Goal: Transaction & Acquisition: Purchase product/service

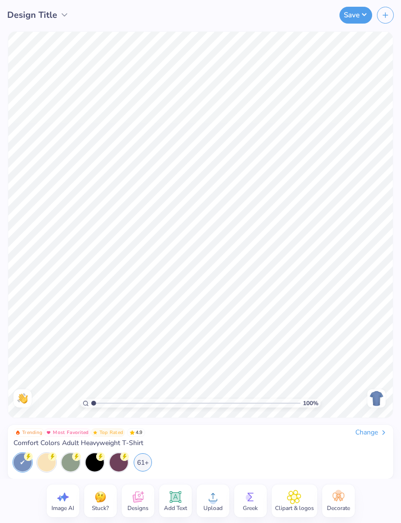
click at [144, 459] on div "61+" at bounding box center [143, 462] width 18 height 18
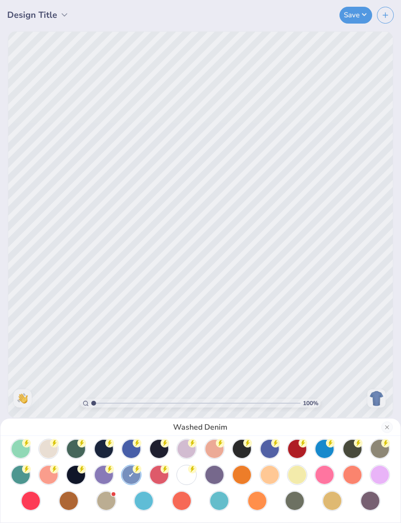
scroll to position [58, 0]
click at [188, 471] on icon at bounding box center [192, 468] width 9 height 9
click at [347, 373] on div "White" at bounding box center [200, 261] width 401 height 523
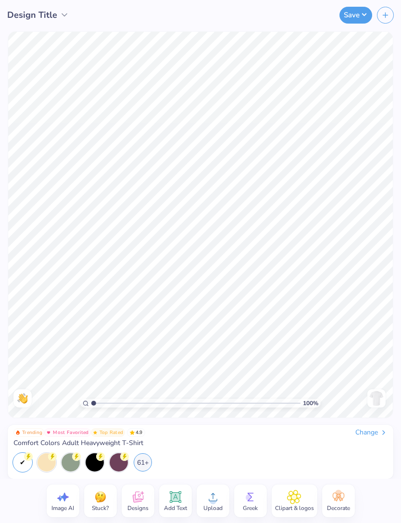
click at [138, 497] on icon at bounding box center [138, 496] width 14 height 14
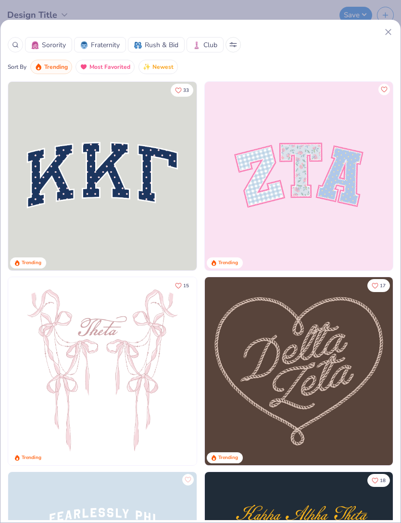
click at [384, 32] on icon at bounding box center [388, 32] width 10 height 10
click at [387, 28] on div "Save" at bounding box center [262, 15] width 278 height 30
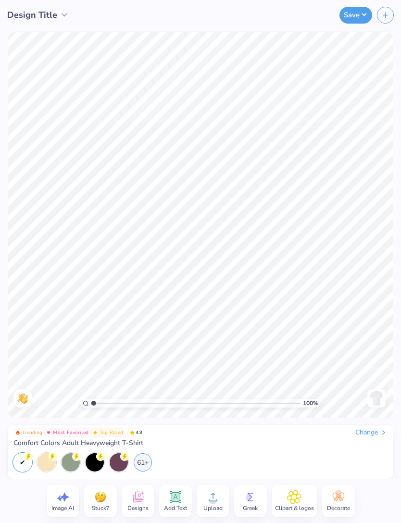
click at [215, 504] on span "Upload" at bounding box center [212, 508] width 19 height 8
click at [378, 401] on img at bounding box center [376, 397] width 15 height 15
click at [374, 397] on img at bounding box center [376, 397] width 15 height 15
click at [374, 400] on img at bounding box center [376, 397] width 15 height 15
click at [185, 504] on span "Add Text" at bounding box center [175, 508] width 23 height 8
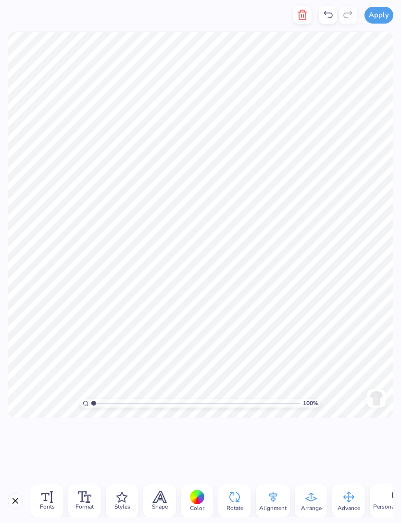
click at [210, 497] on div "Color" at bounding box center [197, 500] width 33 height 33
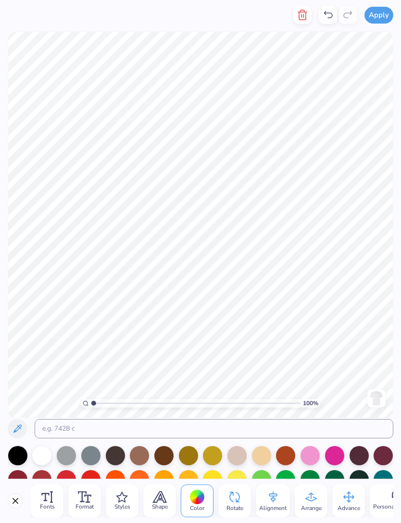
click at [9, 499] on button "Close" at bounding box center [15, 500] width 15 height 15
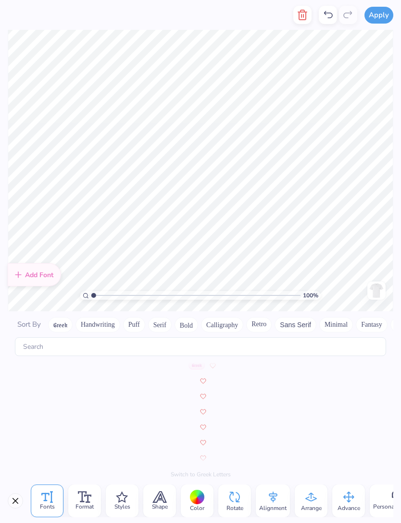
scroll to position [4193, 0]
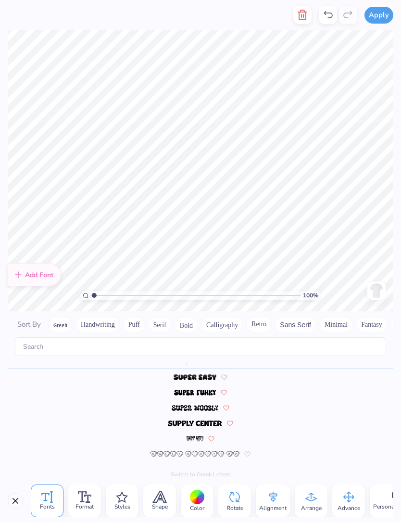
type input "1"
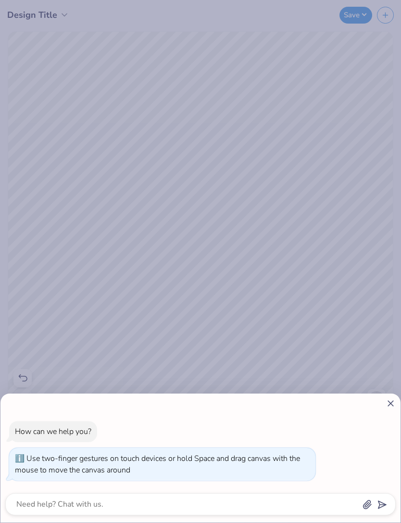
click at [326, 276] on div "How can we help you? Use two-finger gestures on touch devices or hold Space and…" at bounding box center [200, 261] width 401 height 523
type textarea "x"
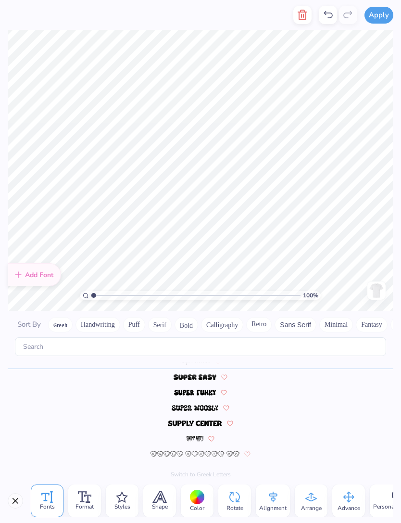
click at [301, 19] on icon "button" at bounding box center [303, 15] width 12 height 12
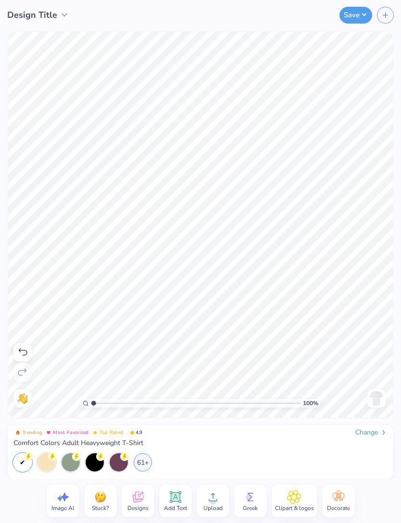
click at [224, 506] on div "Upload" at bounding box center [213, 500] width 33 height 33
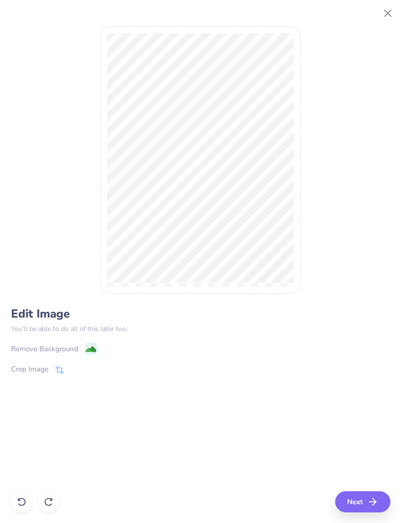
click at [89, 344] on rect at bounding box center [90, 348] width 11 height 11
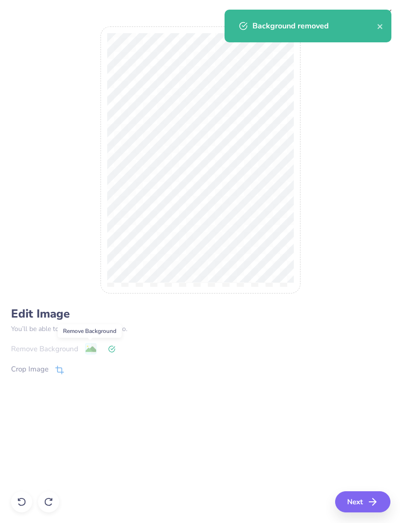
click at [374, 498] on polyline "button" at bounding box center [374, 501] width 3 height 7
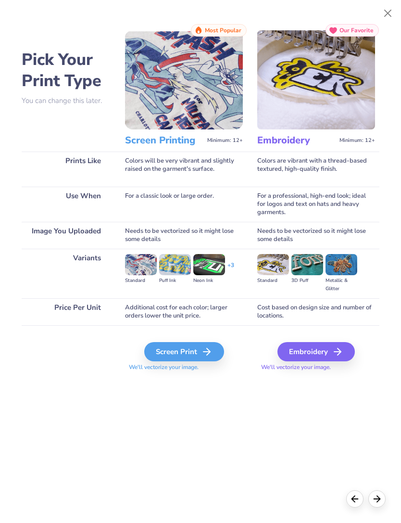
scroll to position [0, 0]
click at [207, 348] on icon at bounding box center [207, 352] width 12 height 12
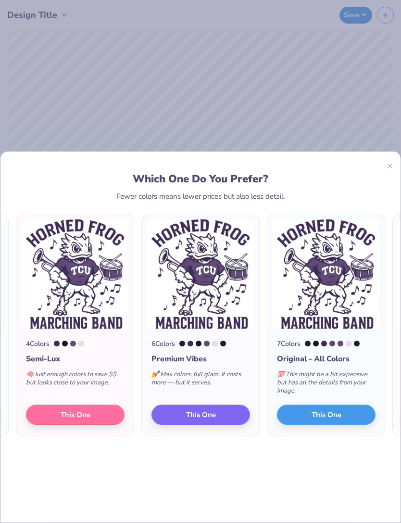
click at [222, 404] on button "This One" at bounding box center [200, 414] width 99 height 20
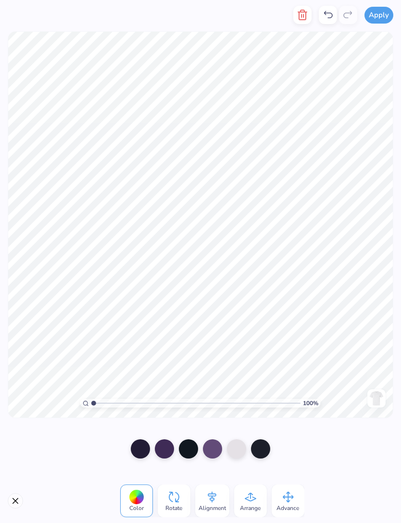
click at [376, 397] on img at bounding box center [376, 397] width 15 height 15
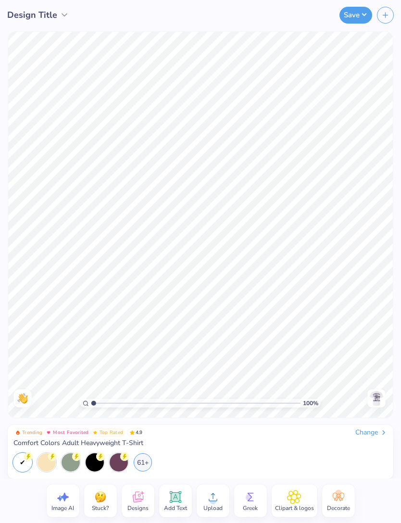
click at [217, 500] on icon at bounding box center [213, 496] width 14 height 14
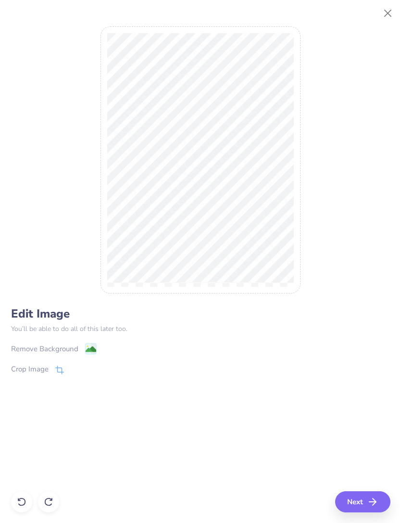
click at [87, 350] on image at bounding box center [90, 349] width 11 height 11
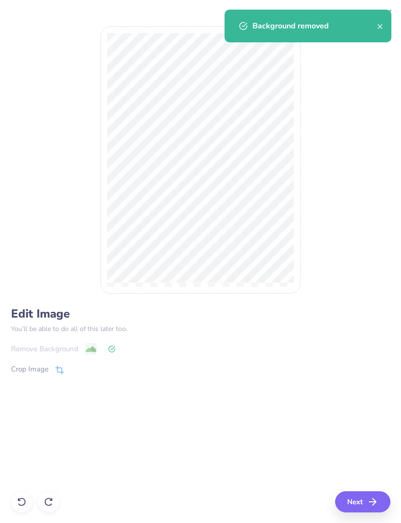
click at [354, 496] on button "Next" at bounding box center [362, 501] width 55 height 21
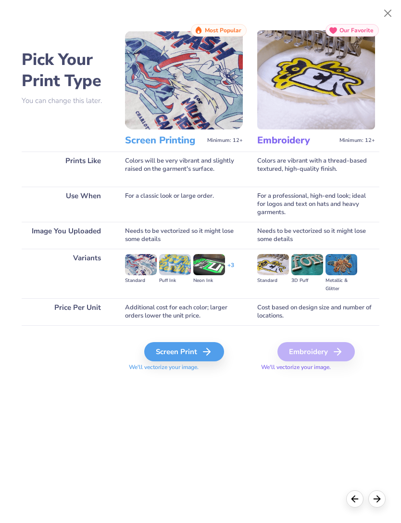
click at [157, 351] on div "Screen Print" at bounding box center [184, 351] width 80 height 19
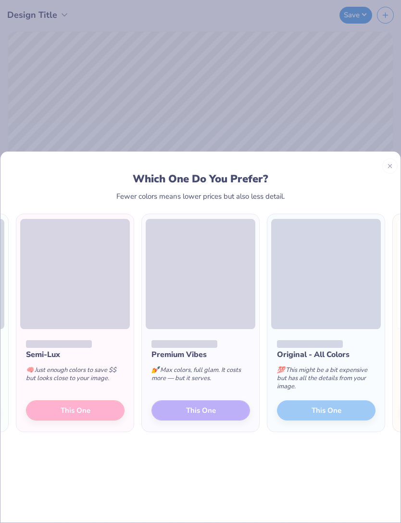
click at [229, 391] on div "Premium Vibes 💅 Max colors, full glam. It costs more — but it serves. This One" at bounding box center [200, 380] width 117 height 103
click at [225, 393] on div "Premium Vibes 💅 Max colors, full glam. It costs more — but it serves. This One" at bounding box center [200, 380] width 117 height 103
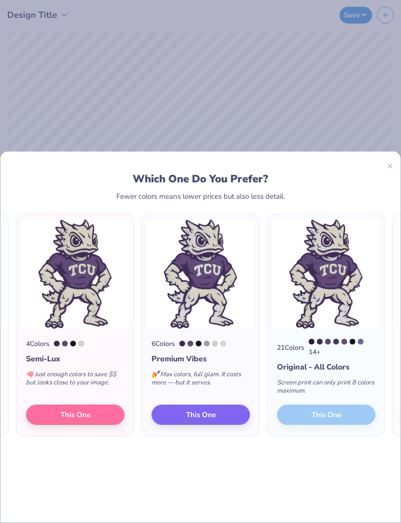
click at [104, 404] on button "This One" at bounding box center [75, 414] width 99 height 20
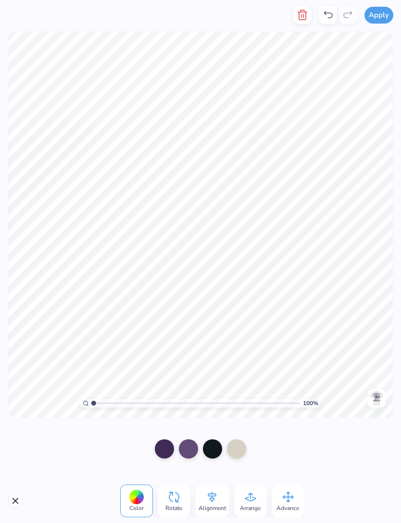
click at [15, 500] on button "Close" at bounding box center [15, 500] width 15 height 15
click at [256, 500] on icon at bounding box center [250, 496] width 14 height 14
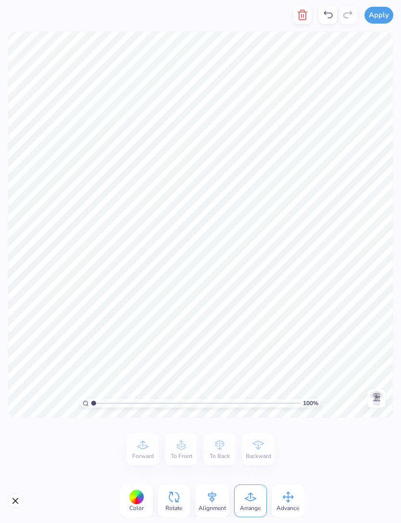
click at [251, 500] on icon at bounding box center [251, 496] width 12 height 9
click at [128, 498] on div "Color" at bounding box center [136, 500] width 33 height 33
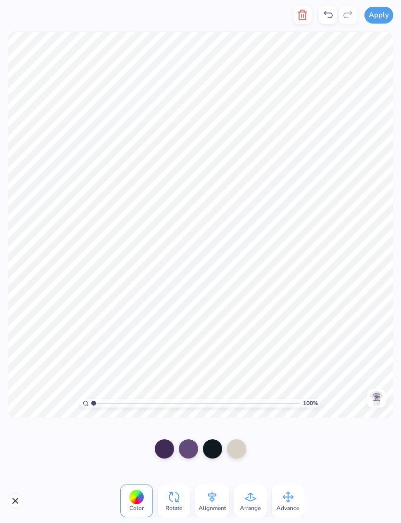
click at [292, 463] on div at bounding box center [200, 449] width 401 height 60
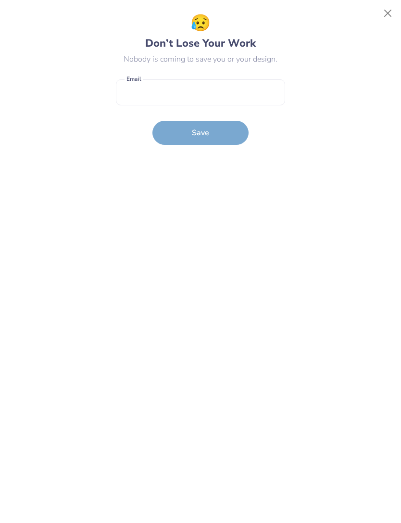
click at [382, 16] on button "Close" at bounding box center [388, 13] width 18 height 18
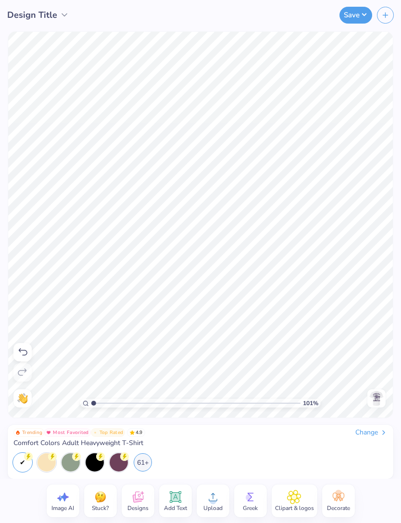
type input "1"
click at [181, 500] on icon at bounding box center [175, 496] width 14 height 14
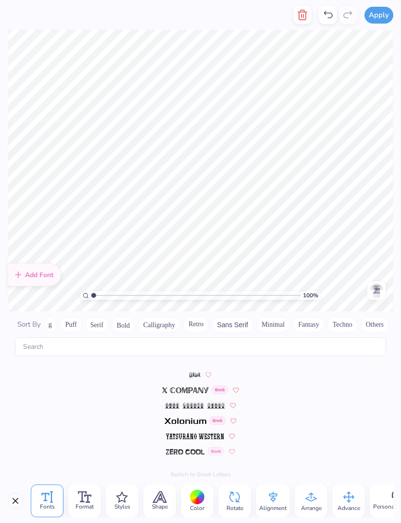
scroll to position [0, 63]
click at [165, 317] on button "Calligraphy" at bounding box center [159, 324] width 42 height 15
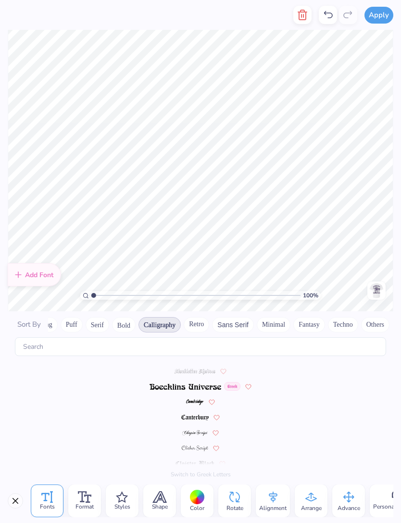
scroll to position [0, 0]
click at [201, 319] on button "Retro" at bounding box center [196, 324] width 25 height 15
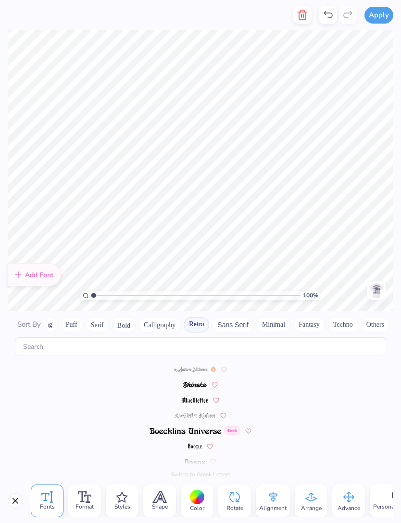
click at [228, 321] on button "Sans Serif" at bounding box center [233, 324] width 42 height 15
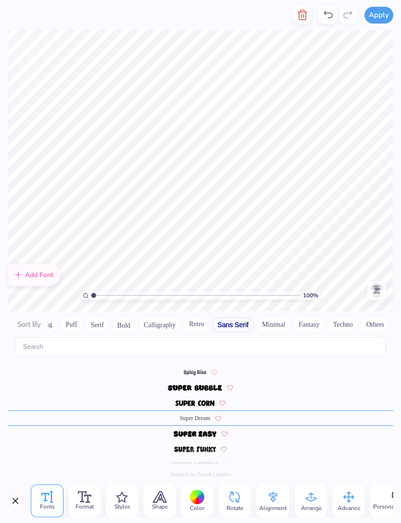
click at [273, 317] on button "Minimal" at bounding box center [274, 324] width 34 height 15
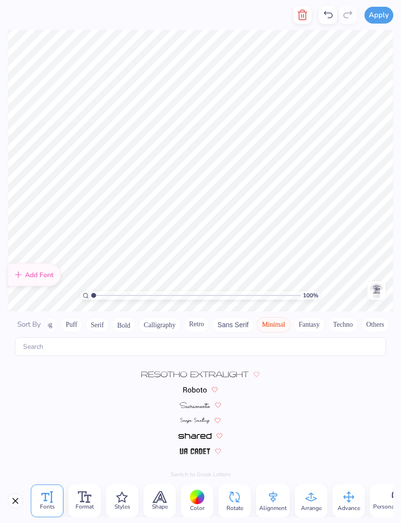
scroll to position [287, 0]
click at [307, 317] on button "Fantasy" at bounding box center [309, 324] width 32 height 15
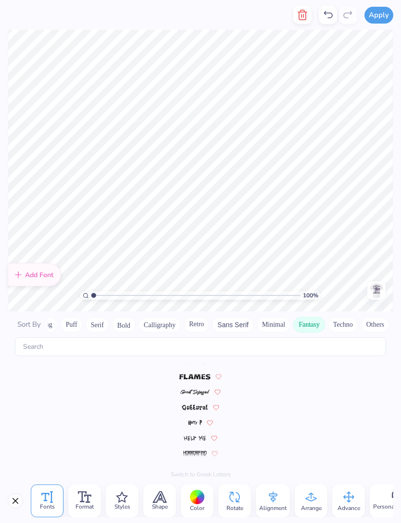
scroll to position [0, 0]
click at [334, 322] on button "Techno" at bounding box center [343, 324] width 30 height 15
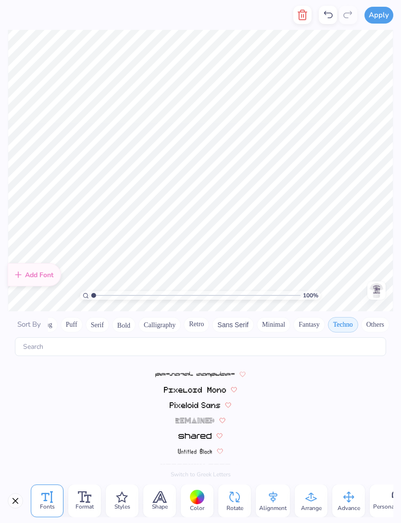
scroll to position [272, 0]
click at [305, 19] on icon "button" at bounding box center [303, 15] width 12 height 12
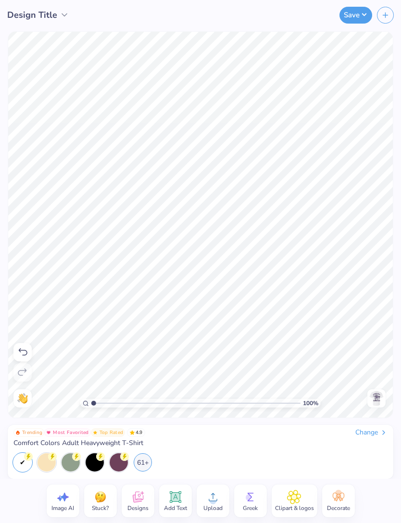
click at [376, 393] on img at bounding box center [376, 397] width 15 height 15
click at [359, 14] on button "Save" at bounding box center [355, 15] width 33 height 17
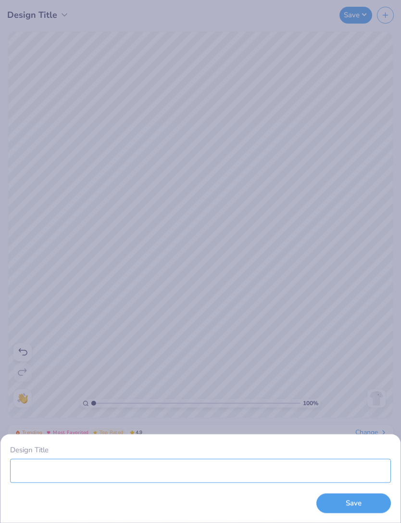
click at [318, 468] on input "Design Title" at bounding box center [200, 470] width 381 height 24
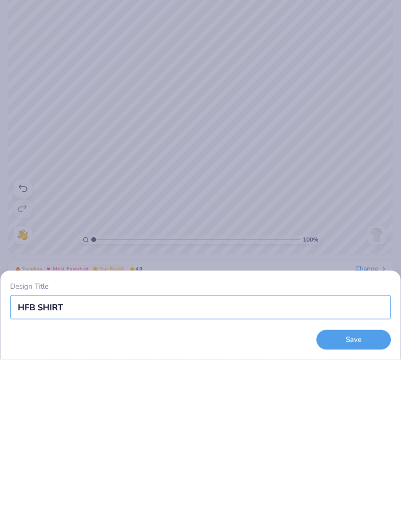
type input "HFB SHIRT!"
click at [369, 493] on button "Save" at bounding box center [353, 503] width 75 height 20
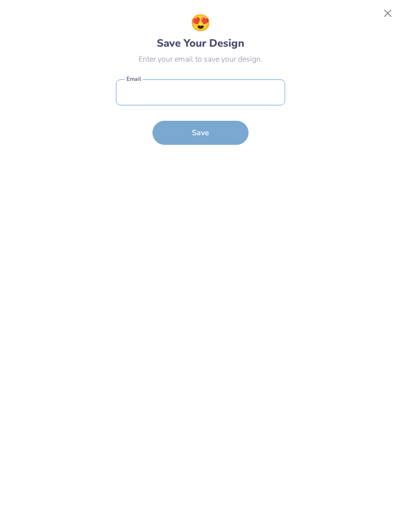
click at [258, 100] on input "email" at bounding box center [200, 92] width 169 height 26
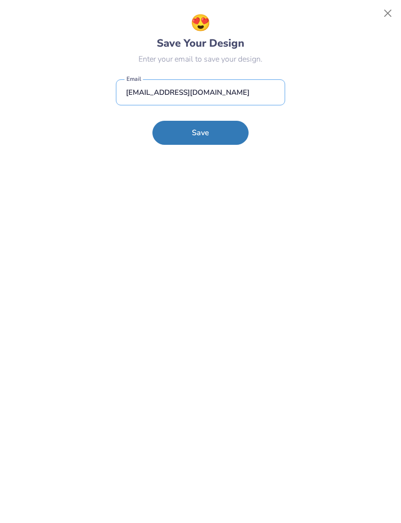
type input "pabloalbert98@gmail.com"
click at [180, 137] on button "Save" at bounding box center [200, 133] width 96 height 24
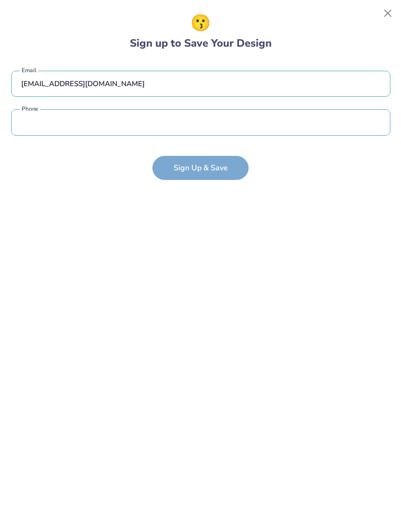
click at [301, 130] on input "tel" at bounding box center [200, 122] width 379 height 26
type input "(682) 202-9397"
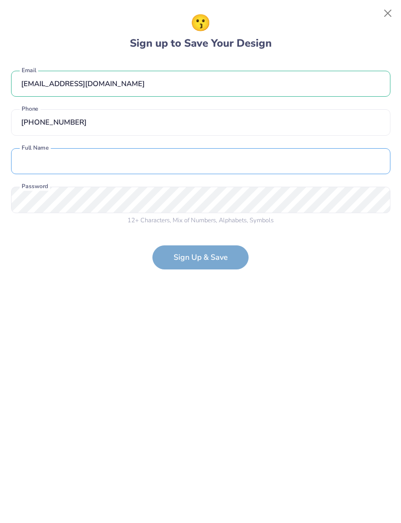
click at [262, 174] on input "text" at bounding box center [200, 161] width 379 height 26
type input "P"
type input "Pablo Albert"
click at [234, 218] on span "Alphabets" at bounding box center [233, 220] width 28 height 9
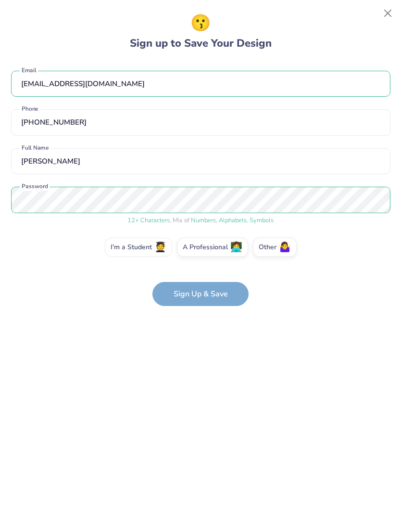
click at [141, 249] on label "I'm a Student 🧑‍🎓" at bounding box center [138, 247] width 67 height 19
click at [198, 249] on input "I'm a Student 🧑‍🎓" at bounding box center [201, 250] width 6 height 6
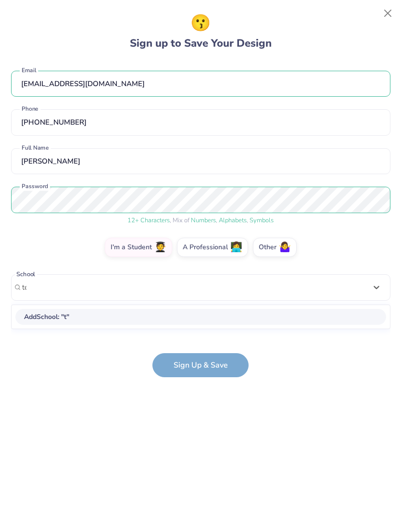
scroll to position [0, 0]
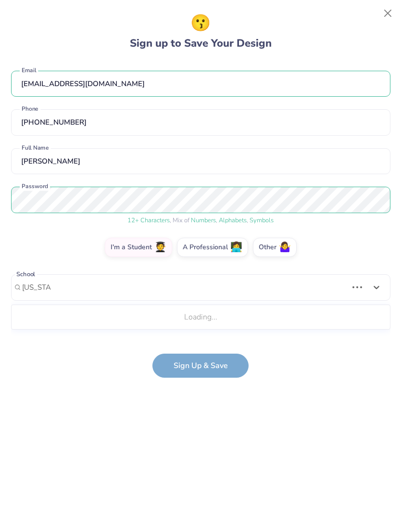
type input "texas ch"
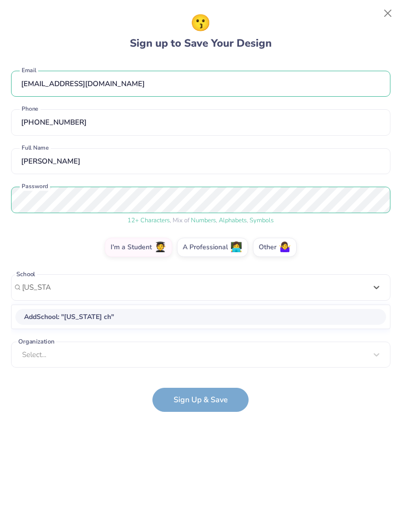
type input "texas ch"
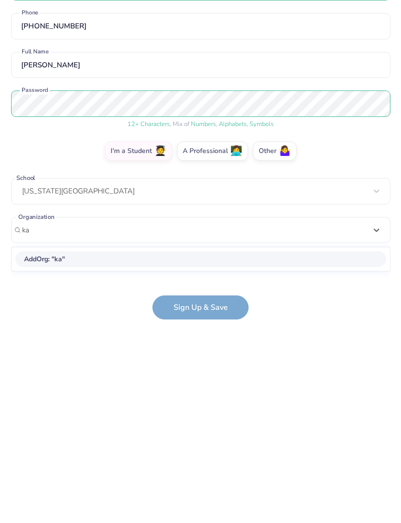
type input "k"
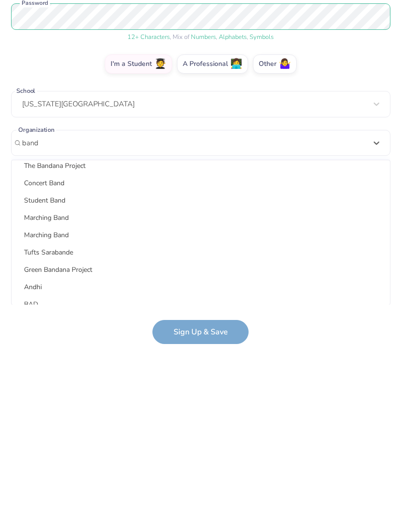
scroll to position [110, 0]
click at [142, 306] on div "Marching Band" at bounding box center [200, 314] width 371 height 16
type input "band"
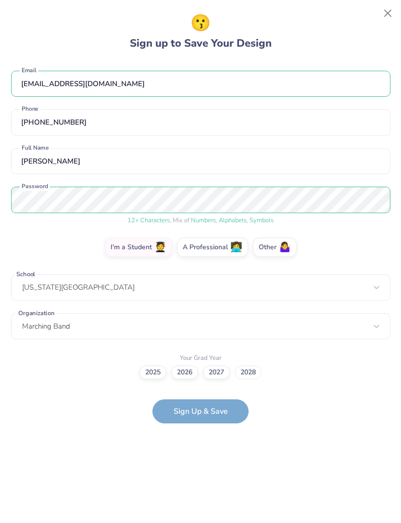
click at [251, 371] on label "2028" at bounding box center [248, 371] width 27 height 13
click at [204, 371] on input "2028" at bounding box center [201, 372] width 6 height 6
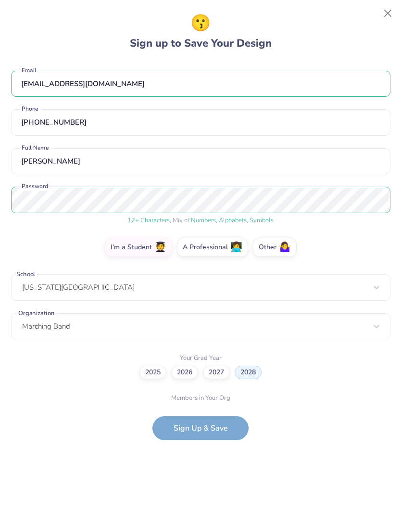
scroll to position [21, 0]
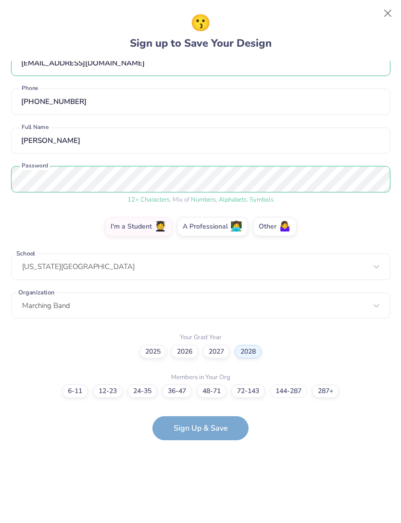
click at [289, 394] on label "144-287" at bounding box center [289, 390] width 38 height 13
click at [204, 409] on input "144-287" at bounding box center [201, 412] width 6 height 6
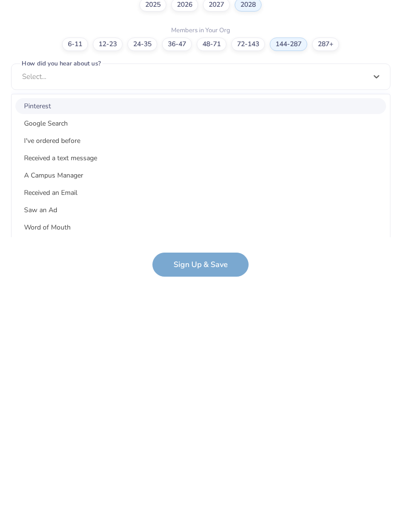
scroll to position [0, 0]
click at [160, 279] on div "Google Search" at bounding box center [200, 287] width 371 height 16
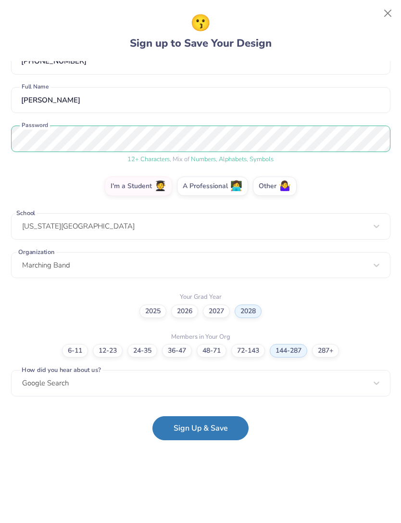
scroll to position [60, 0]
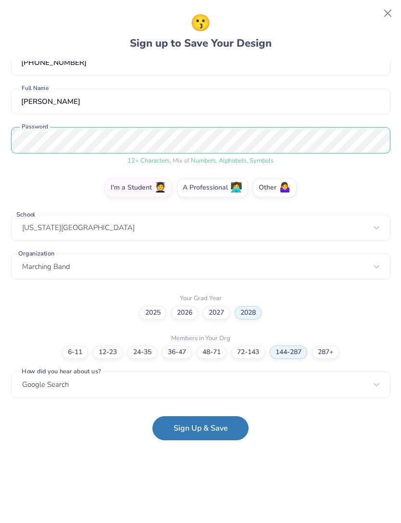
click at [224, 434] on button "Sign Up & Save" at bounding box center [200, 428] width 96 height 24
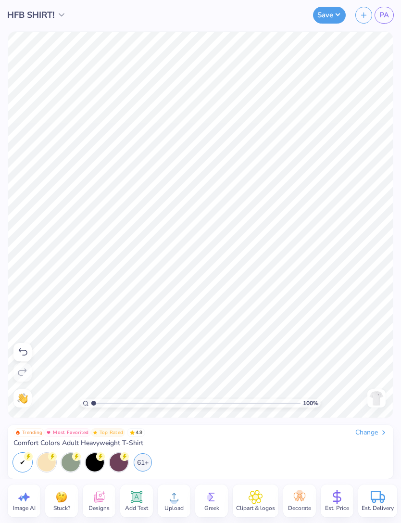
click at [338, 504] on span "Est. Price" at bounding box center [337, 508] width 24 height 8
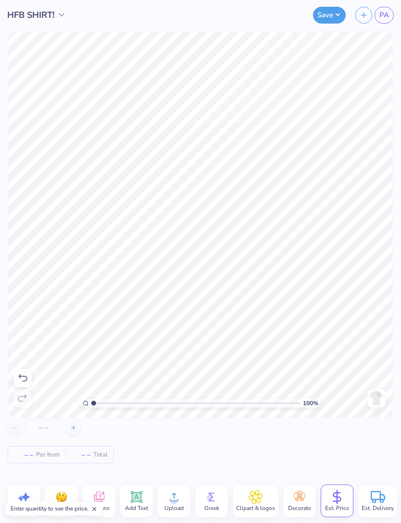
click at [74, 423] on div at bounding box center [73, 427] width 13 height 13
click at [75, 427] on line at bounding box center [73, 427] width 4 height 0
type input "13"
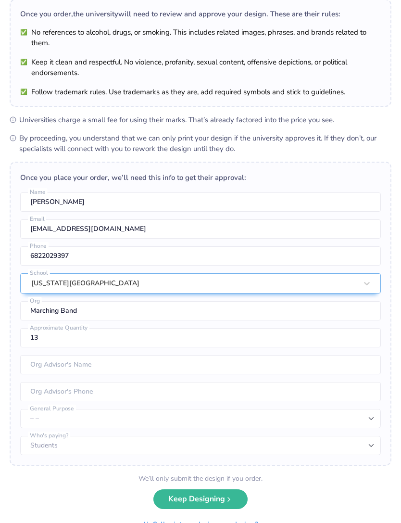
scroll to position [51, 0]
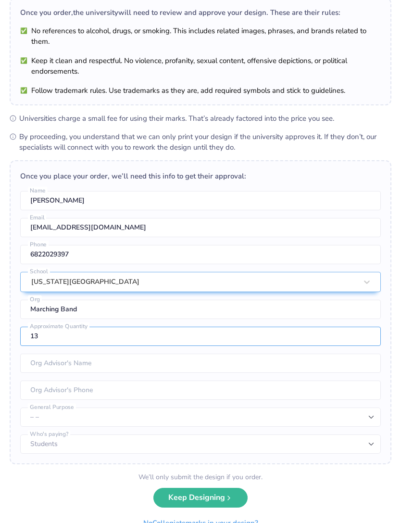
click at [321, 334] on input "13" at bounding box center [200, 335] width 361 height 19
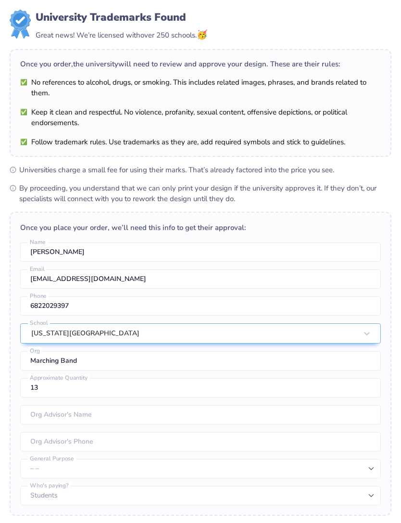
scroll to position [0, 0]
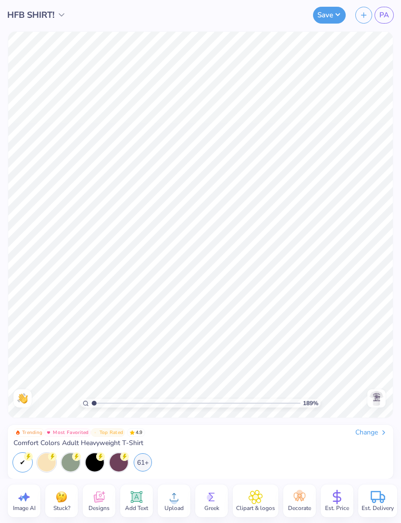
type input "1"
click at [346, 497] on div "Est. Price" at bounding box center [337, 500] width 33 height 33
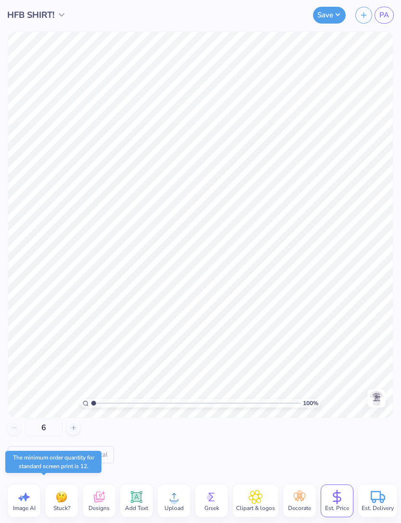
click at [72, 430] on icon at bounding box center [73, 427] width 7 height 7
click at [72, 426] on icon at bounding box center [73, 427] width 7 height 7
click at [70, 430] on icon at bounding box center [73, 427] width 7 height 7
click at [67, 428] on div at bounding box center [73, 427] width 13 height 13
click at [72, 427] on icon at bounding box center [73, 427] width 7 height 7
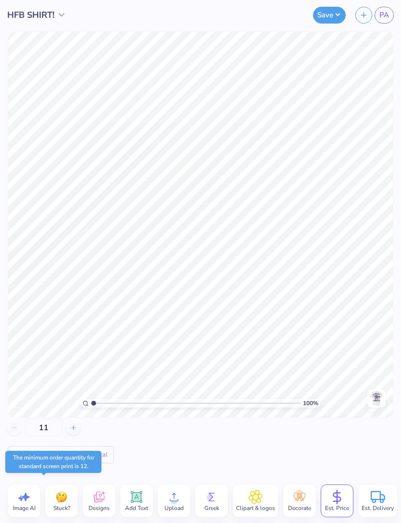
click at [71, 426] on icon at bounding box center [73, 427] width 7 height 7
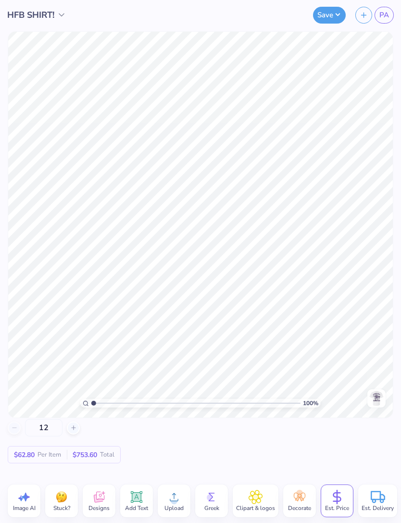
click at [75, 427] on icon at bounding box center [73, 427] width 7 height 7
click at [77, 429] on div at bounding box center [73, 427] width 13 height 13
click at [79, 429] on div at bounding box center [73, 427] width 13 height 13
click at [77, 427] on div at bounding box center [73, 427] width 13 height 13
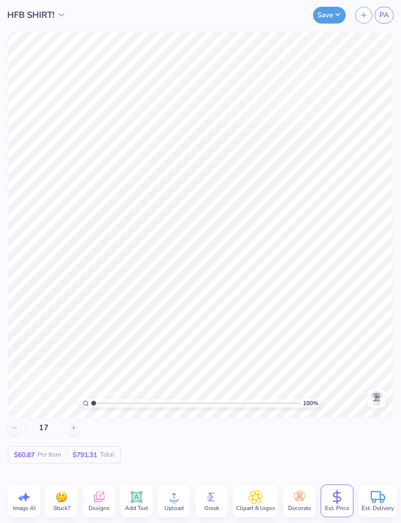
click at [77, 427] on div at bounding box center [73, 427] width 13 height 13
click at [74, 427] on line at bounding box center [73, 427] width 4 height 0
click at [74, 429] on line at bounding box center [74, 428] width 0 height 4
click at [73, 427] on icon at bounding box center [73, 427] width 7 height 7
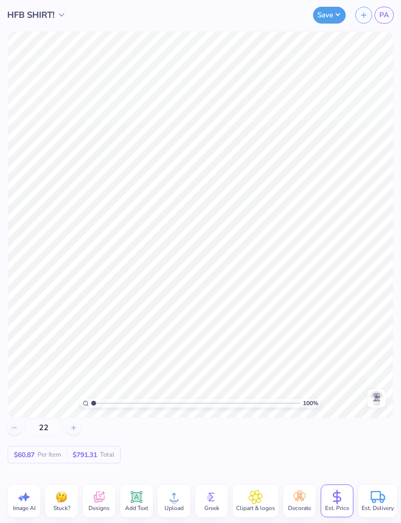
click at [72, 426] on icon at bounding box center [73, 427] width 7 height 7
click at [71, 426] on icon at bounding box center [73, 427] width 7 height 7
click at [73, 427] on line at bounding box center [73, 427] width 4 height 0
click at [76, 426] on icon at bounding box center [73, 427] width 7 height 7
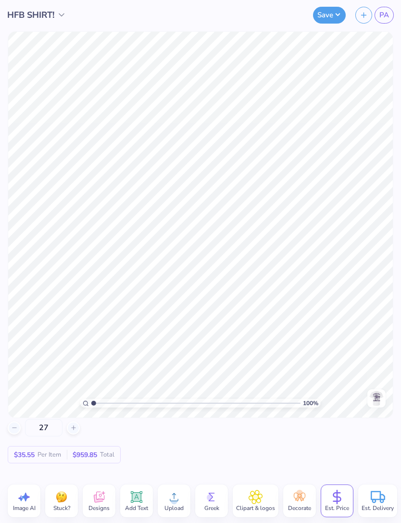
click at [75, 427] on line at bounding box center [73, 427] width 4 height 0
click at [73, 427] on line at bounding box center [73, 427] width 4 height 0
click at [71, 427] on icon at bounding box center [73, 427] width 7 height 7
click at [71, 428] on icon at bounding box center [73, 427] width 7 height 7
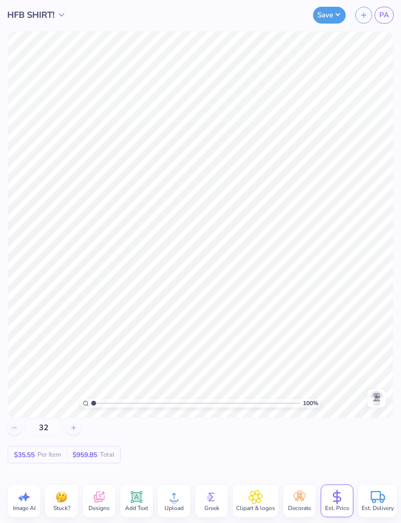
click at [46, 429] on input "32" at bounding box center [44, 427] width 38 height 17
click at [48, 423] on input "32" at bounding box center [44, 427] width 38 height 17
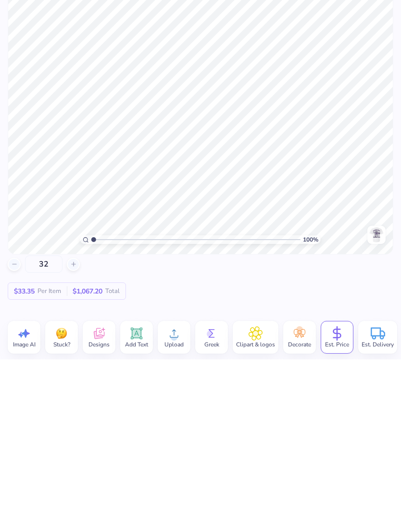
type input "3"
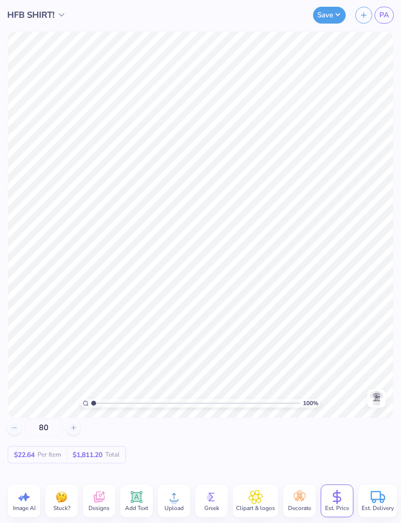
click at [46, 431] on input "80" at bounding box center [44, 427] width 38 height 17
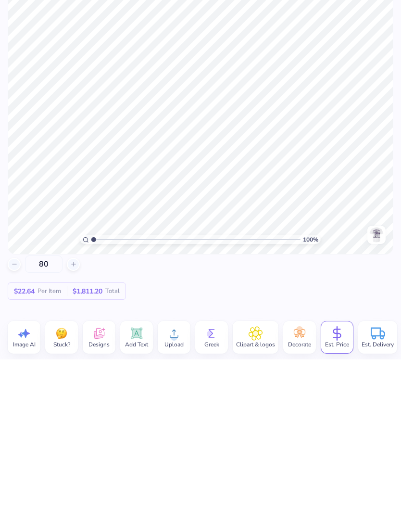
type input "8"
type input "1"
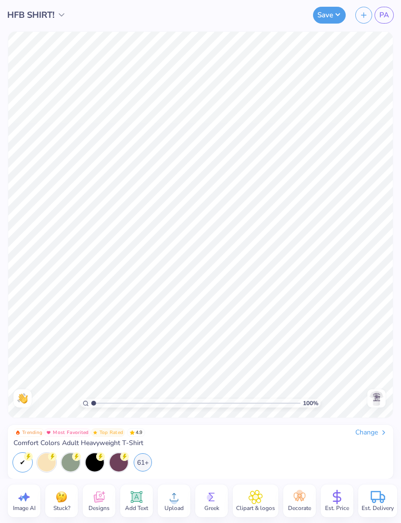
click at [144, 463] on div "61+" at bounding box center [143, 462] width 18 height 18
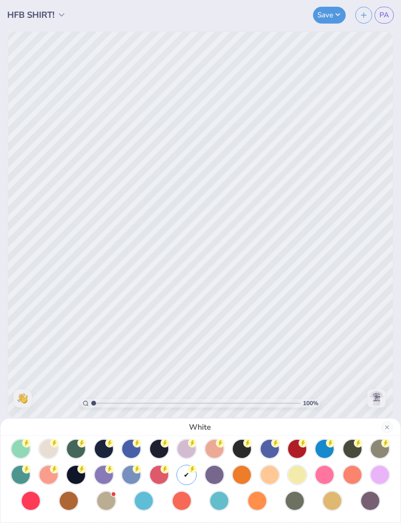
scroll to position [58, 0]
click at [193, 466] on circle at bounding box center [192, 468] width 9 height 9
click at [222, 476] on div at bounding box center [214, 474] width 18 height 18
click at [283, 338] on div "Grape" at bounding box center [200, 261] width 401 height 523
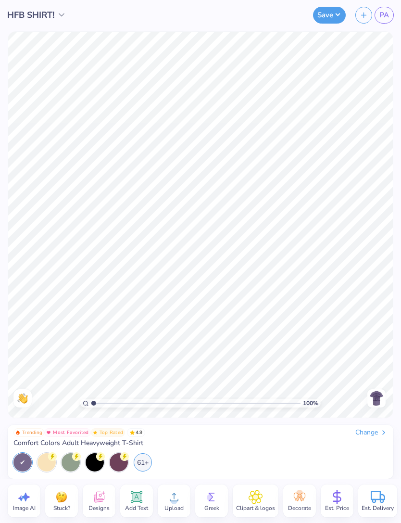
click at [376, 398] on img at bounding box center [376, 397] width 15 height 15
click at [337, 500] on line at bounding box center [337, 496] width 0 height 13
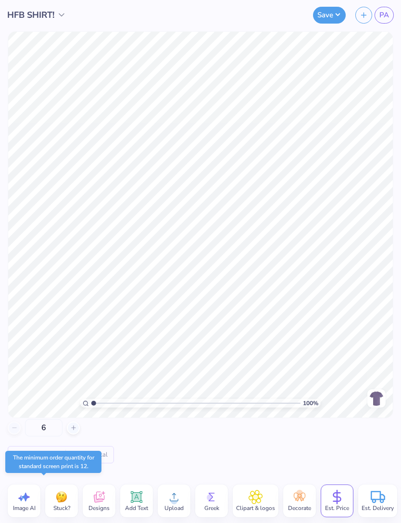
click at [81, 425] on div "6 N/A Per Item N/A Total" at bounding box center [201, 441] width 386 height 44
click at [81, 426] on div "6 N/A Per Item N/A Total" at bounding box center [201, 441] width 386 height 44
click at [78, 428] on div at bounding box center [73, 427] width 13 height 13
click at [78, 429] on div at bounding box center [73, 427] width 13 height 13
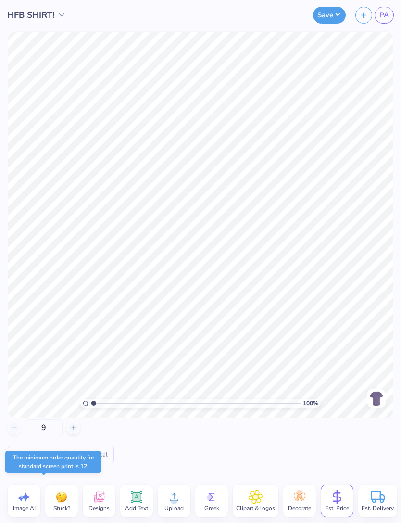
click at [73, 428] on icon at bounding box center [73, 427] width 7 height 7
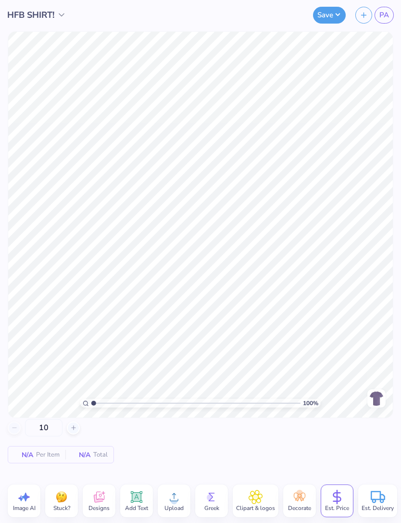
click at [72, 429] on icon at bounding box center [73, 427] width 7 height 7
type input "12"
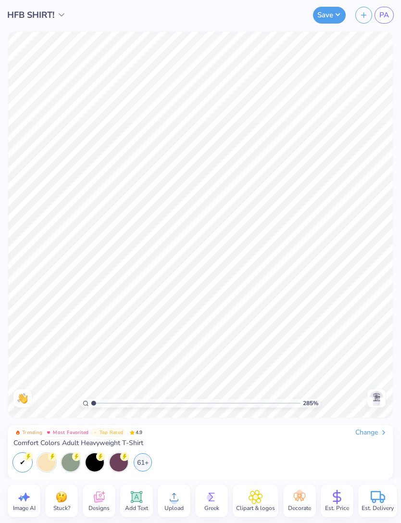
type input "1"
click at [50, 15] on span "Design Title" at bounding box center [32, 15] width 50 height 13
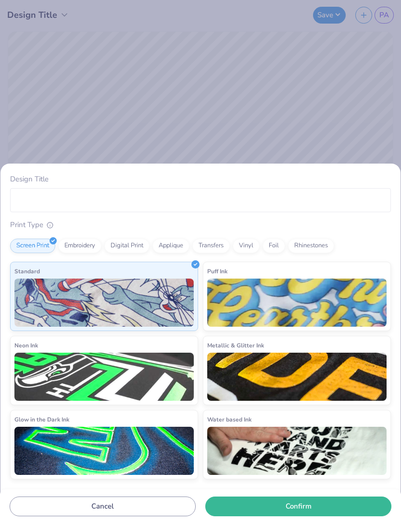
click at [358, 117] on div "Design Title Print Type Screen Print Embroidery Digital Print Applique Transfer…" at bounding box center [200, 261] width 401 height 523
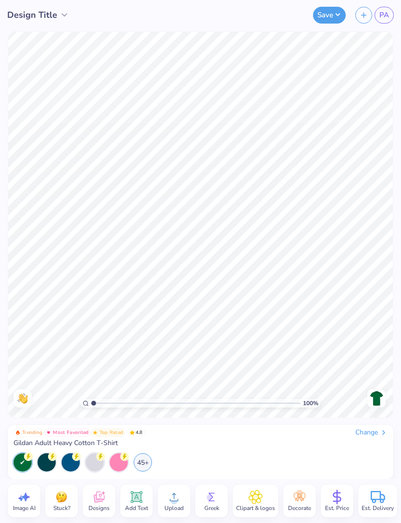
click at [145, 459] on div "45+" at bounding box center [143, 462] width 18 height 18
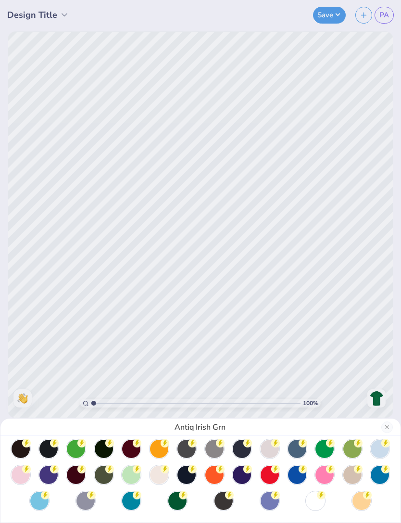
scroll to position [32, 0]
click at [319, 501] on div at bounding box center [315, 500] width 18 height 18
click at [321, 498] on circle at bounding box center [321, 494] width 9 height 9
click at [354, 289] on div "White" at bounding box center [200, 261] width 401 height 523
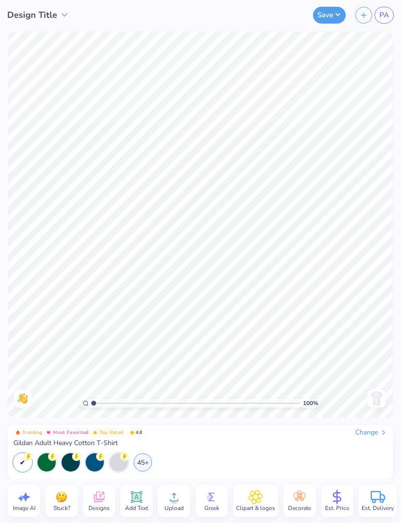
click at [176, 497] on icon at bounding box center [174, 496] width 14 height 14
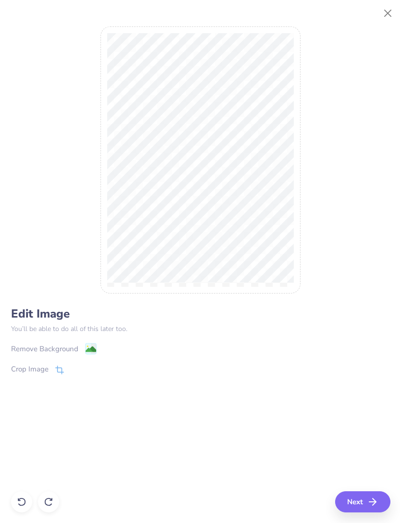
click at [49, 350] on div "Remove Background" at bounding box center [44, 348] width 67 height 11
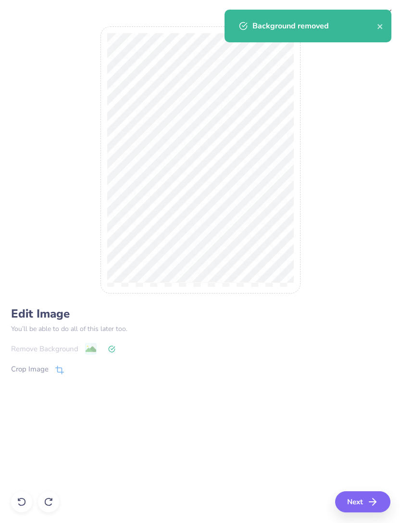
click at [368, 507] on button "Next" at bounding box center [362, 501] width 55 height 21
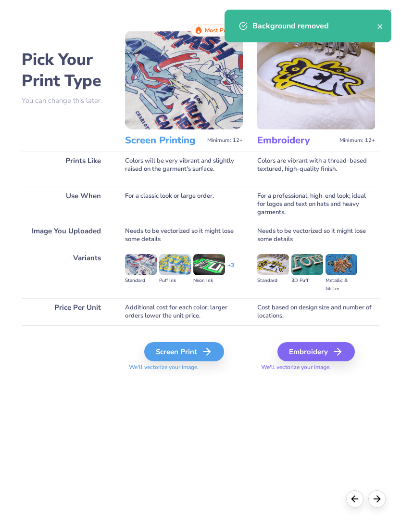
click at [197, 355] on div "Screen Print" at bounding box center [184, 351] width 80 height 19
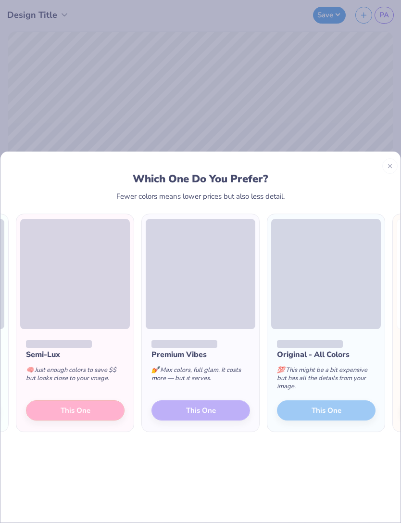
scroll to position [0, -110]
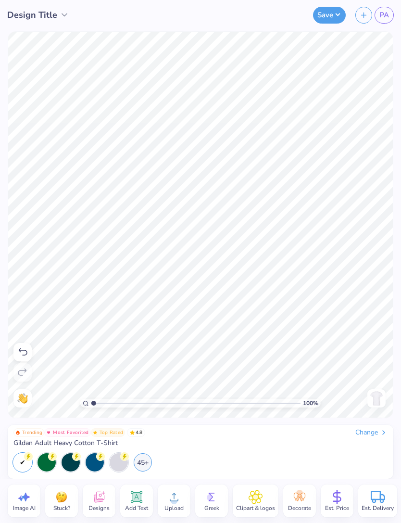
click at [366, 399] on div "Back" at bounding box center [376, 398] width 22 height 18
click at [182, 499] on div "Upload" at bounding box center [174, 500] width 33 height 33
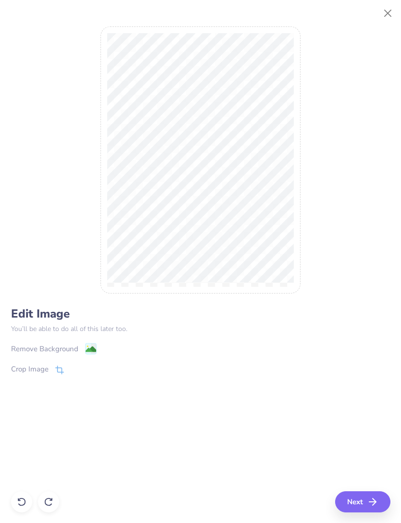
click at [82, 347] on div "Remove Background" at bounding box center [54, 348] width 86 height 12
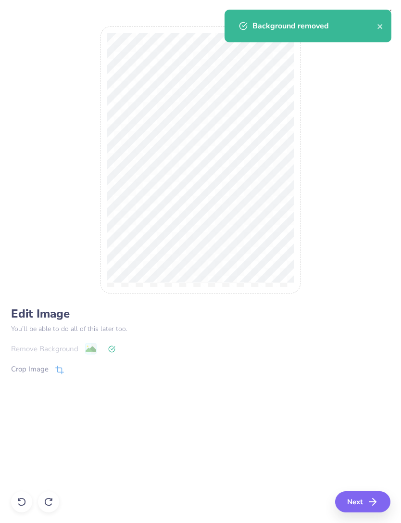
click at [357, 496] on button "Next" at bounding box center [362, 501] width 55 height 21
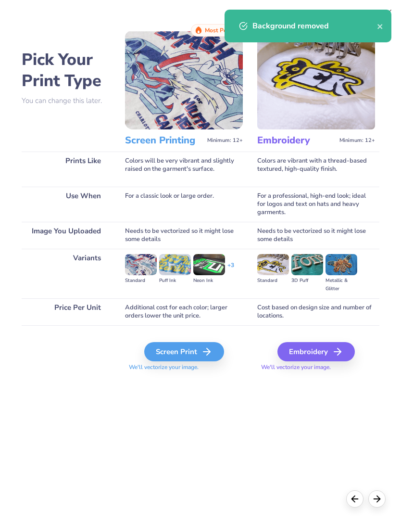
click at [196, 349] on div "Screen Print" at bounding box center [184, 351] width 80 height 19
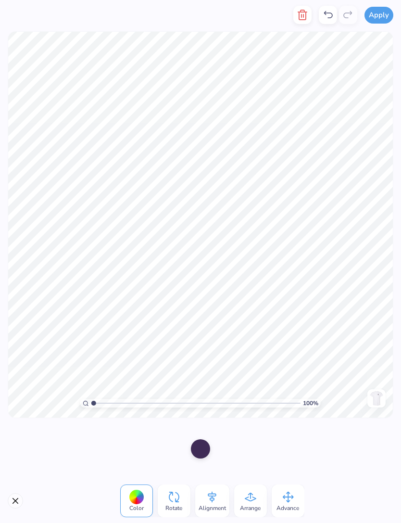
click at [324, 22] on div at bounding box center [328, 15] width 18 height 18
click at [331, 13] on icon at bounding box center [328, 14] width 9 height 7
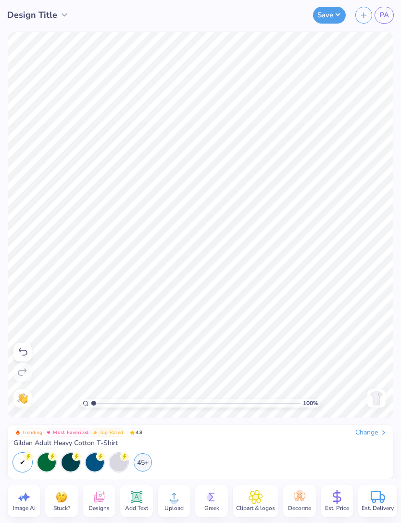
click at [342, 503] on icon at bounding box center [337, 496] width 14 height 14
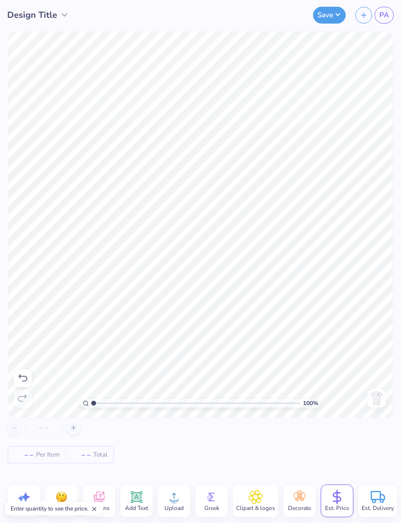
click at [43, 427] on input "number" at bounding box center [44, 427] width 38 height 17
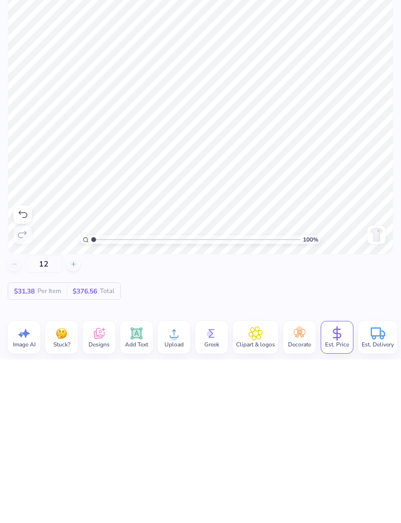
type input "1"
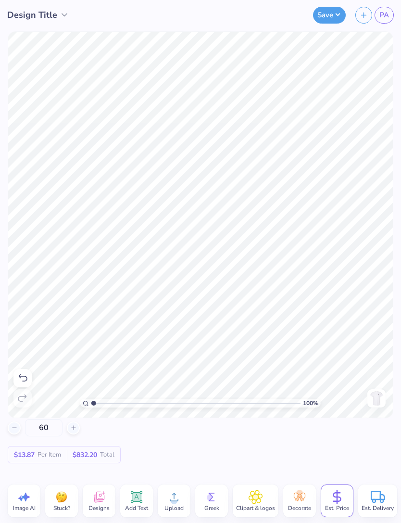
type input "60"
click at [338, 4] on div "Save PA" at bounding box center [262, 15] width 278 height 30
click at [330, 16] on button "Save" at bounding box center [329, 15] width 33 height 17
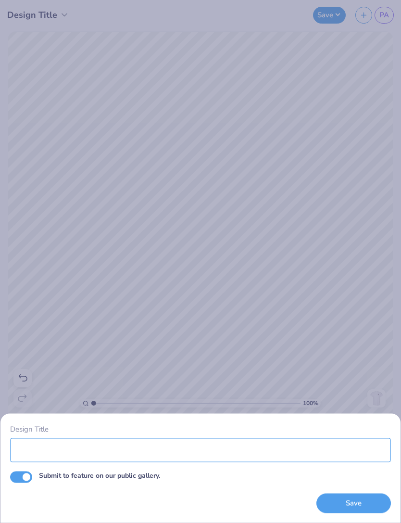
click at [169, 449] on input "Design Title" at bounding box center [200, 450] width 381 height 24
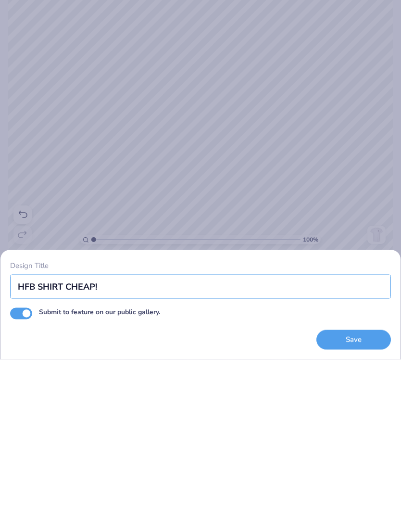
type input "HFB SHIRT CHEAP!"
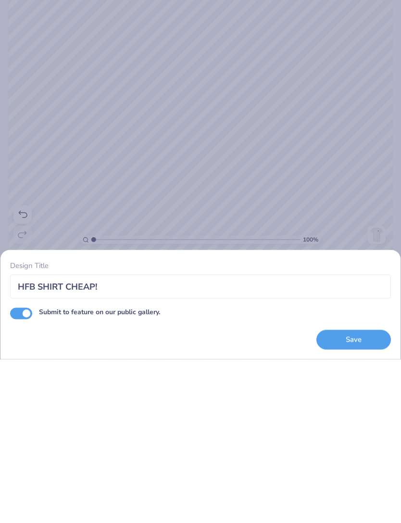
click at [362, 493] on button "Save" at bounding box center [353, 503] width 75 height 20
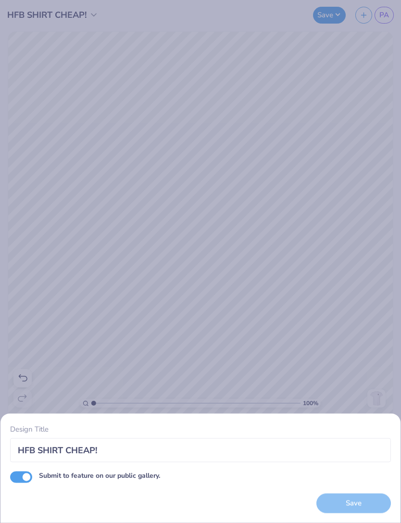
click at [26, 473] on input "Submit to feature on our public gallery." at bounding box center [21, 477] width 22 height 12
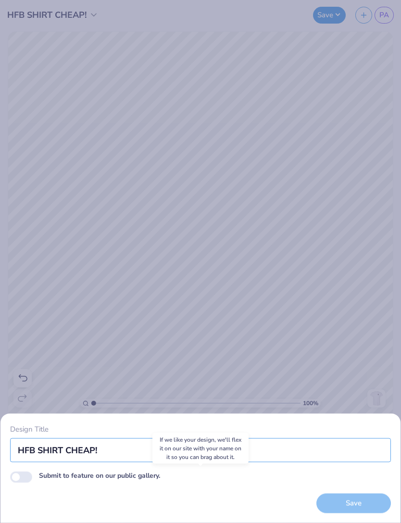
click at [346, 453] on input "HFB SHIRT CHEAP!" at bounding box center [200, 450] width 381 height 24
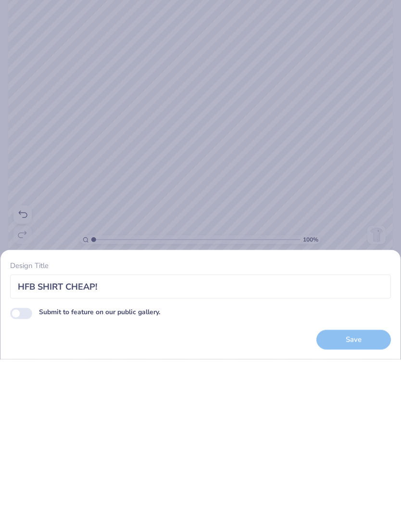
click at [19, 471] on input "Submit to feature on our public gallery." at bounding box center [21, 477] width 22 height 12
checkbox input "true"
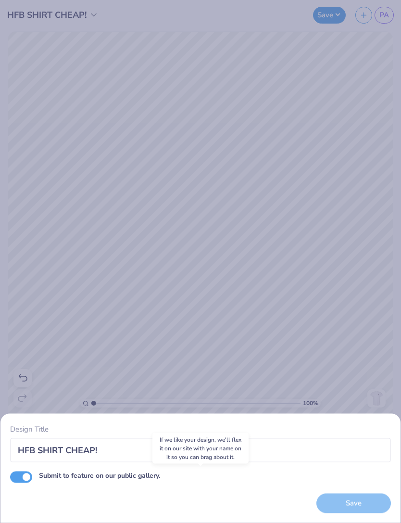
click at [351, 412] on div "Design Title HFB SHIRT CHEAP! Submit to feature on our public gallery. Save" at bounding box center [200, 261] width 401 height 523
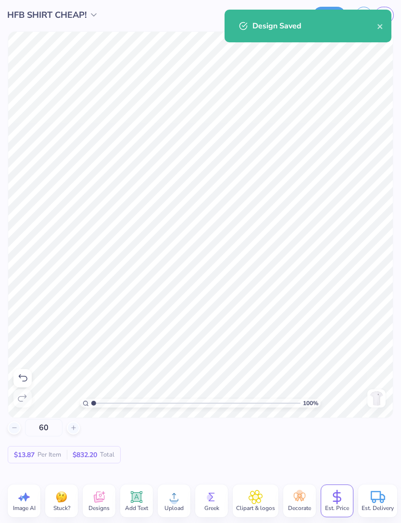
click at [381, 27] on icon "close" at bounding box center [380, 27] width 7 height 8
